Goal: Find specific page/section: Find specific page/section

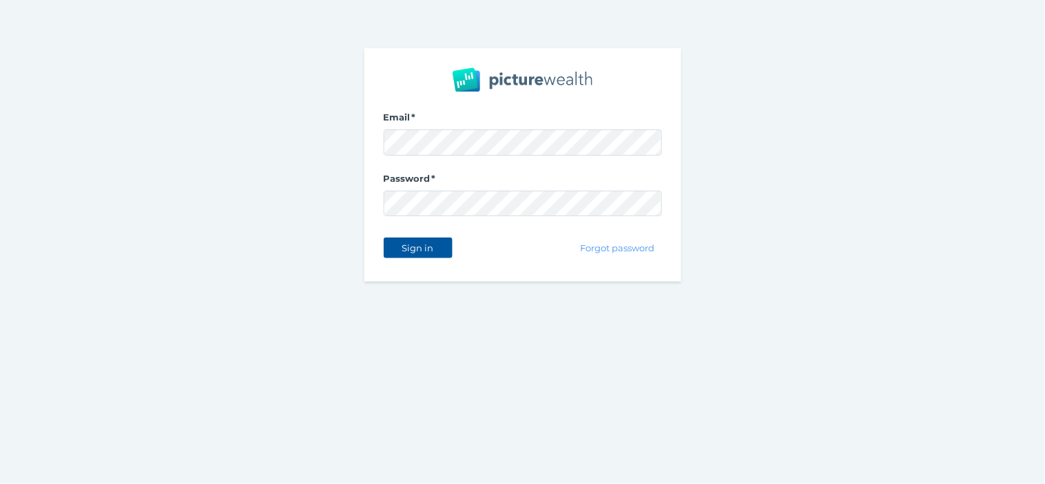
click at [420, 243] on span "Sign in" at bounding box center [417, 248] width 43 height 11
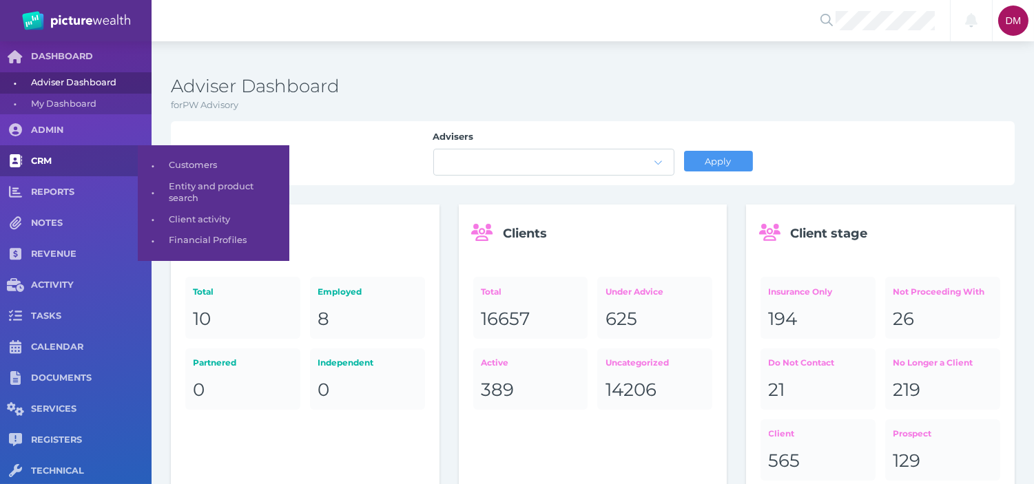
click at [30, 159] on span at bounding box center [15, 160] width 31 height 31
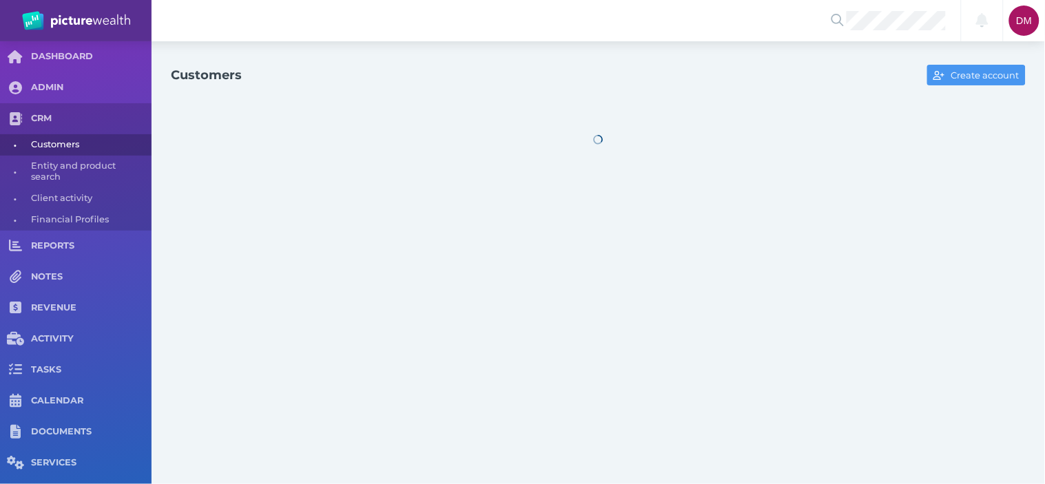
select select "25"
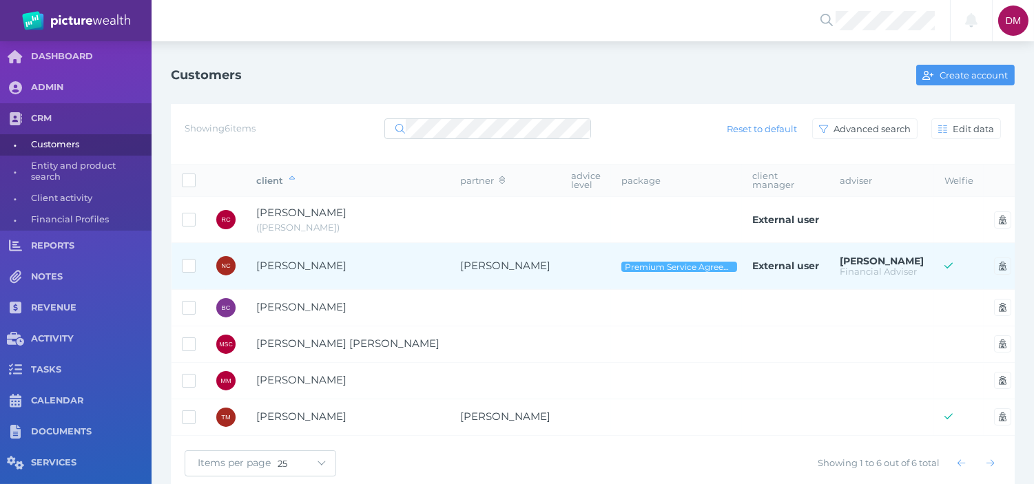
click at [326, 269] on span "[PERSON_NAME]" at bounding box center [301, 265] width 90 height 13
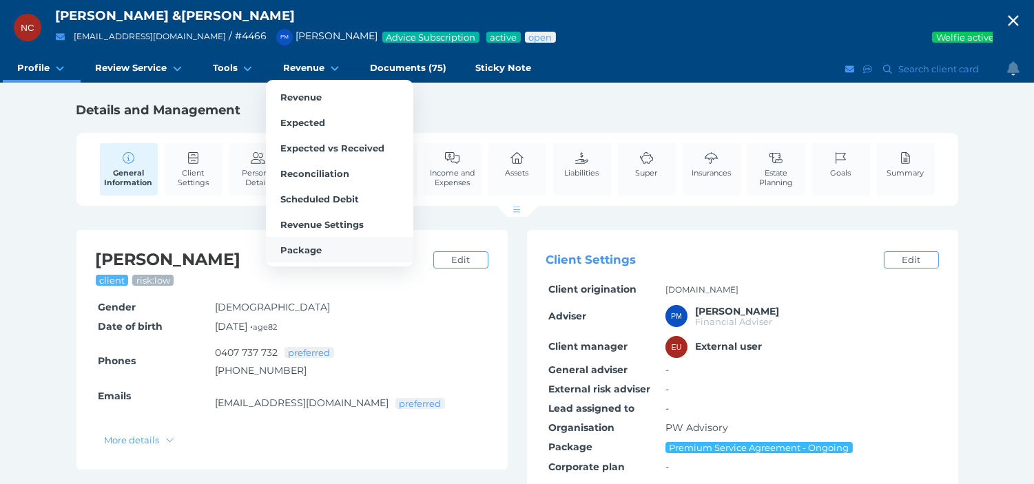
click at [302, 245] on span "Package" at bounding box center [300, 250] width 41 height 11
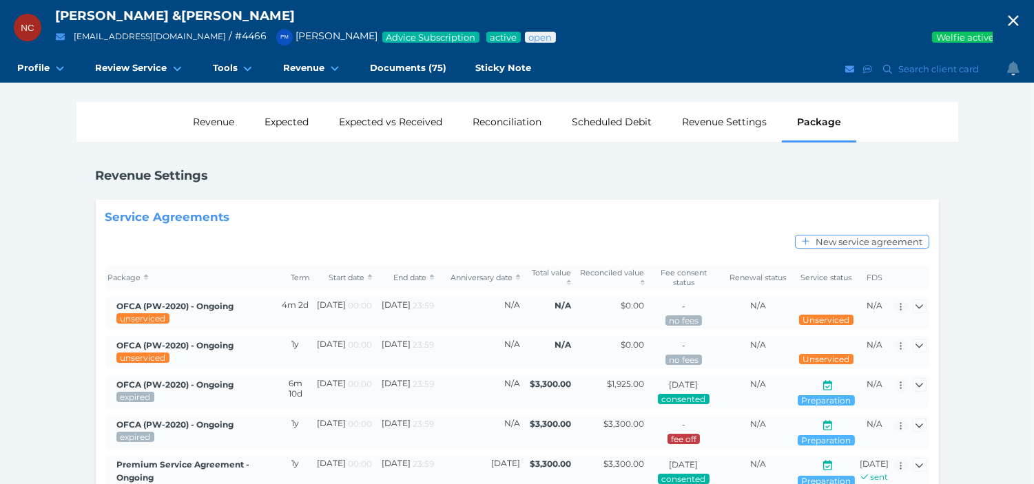
scroll to position [153, 0]
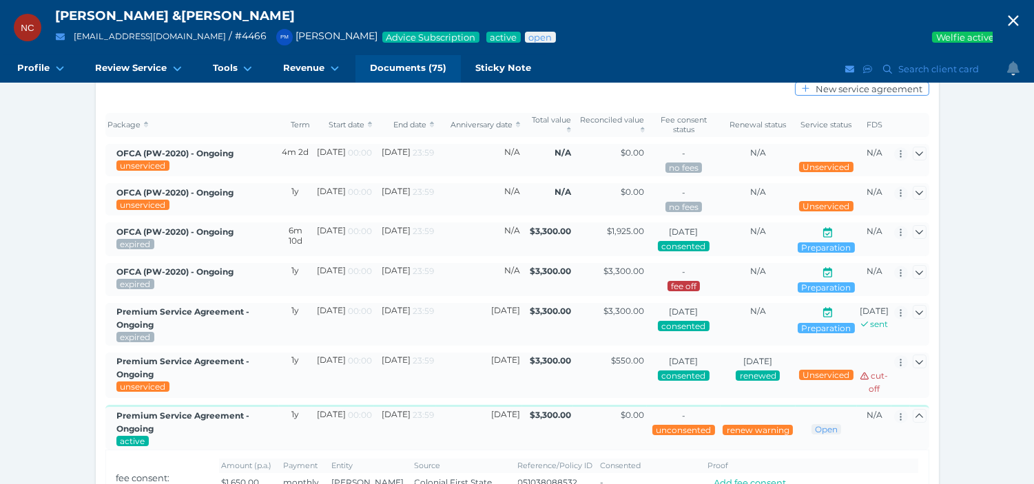
click at [389, 62] on span "Documents (75)" at bounding box center [408, 68] width 76 height 12
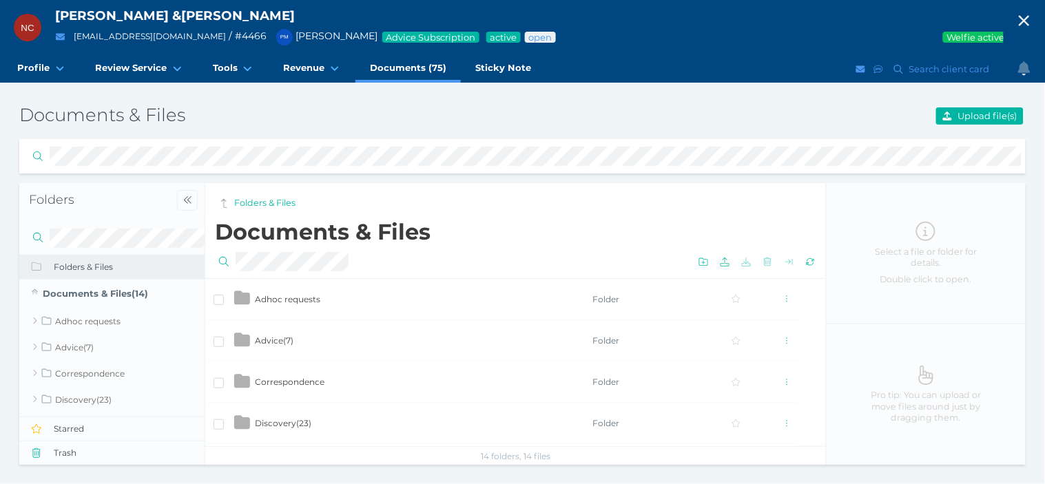
click at [279, 334] on td "Advice ( 7 )" at bounding box center [423, 340] width 338 height 41
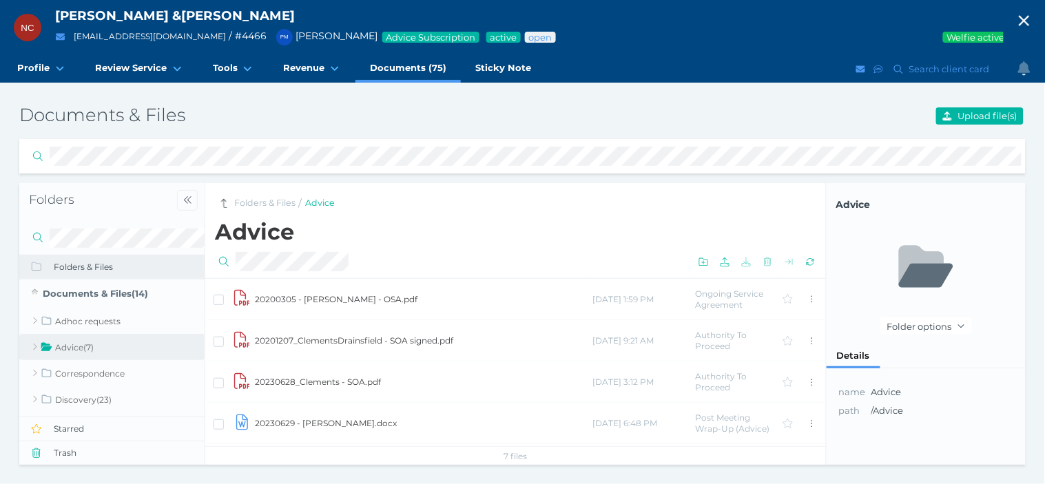
scroll to position [122, 0]
